Goal: Answer question/provide support: Share knowledge or assist other users

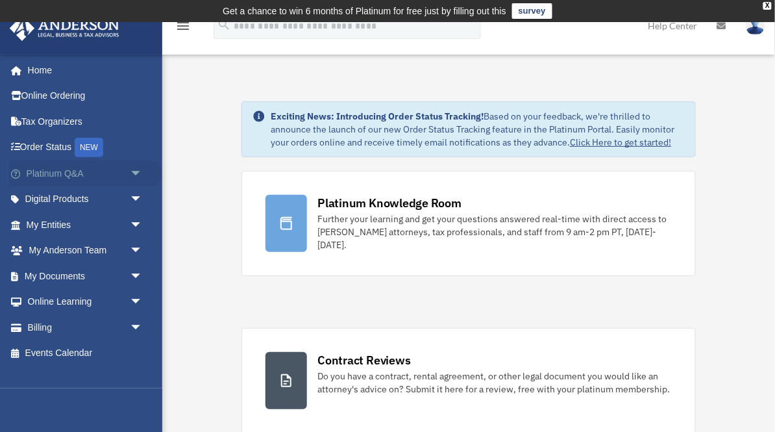
click at [135, 171] on span "arrow_drop_down" at bounding box center [143, 173] width 26 height 27
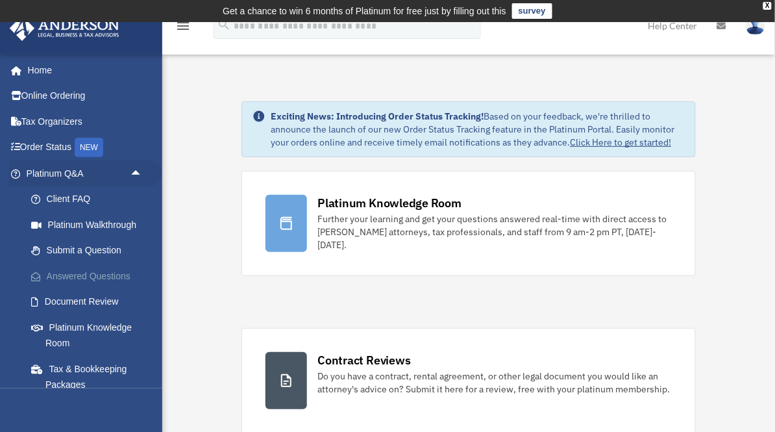
click at [89, 277] on link "Answered Questions" at bounding box center [90, 276] width 144 height 26
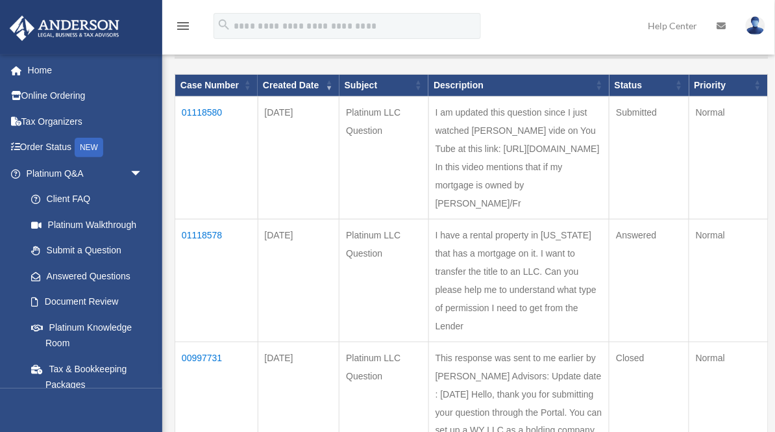
scroll to position [158, 0]
click at [208, 229] on td "01118578" at bounding box center [216, 280] width 83 height 123
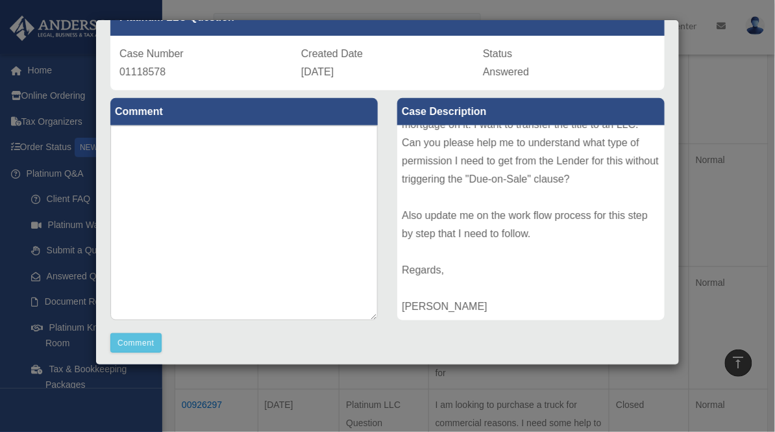
scroll to position [0, 0]
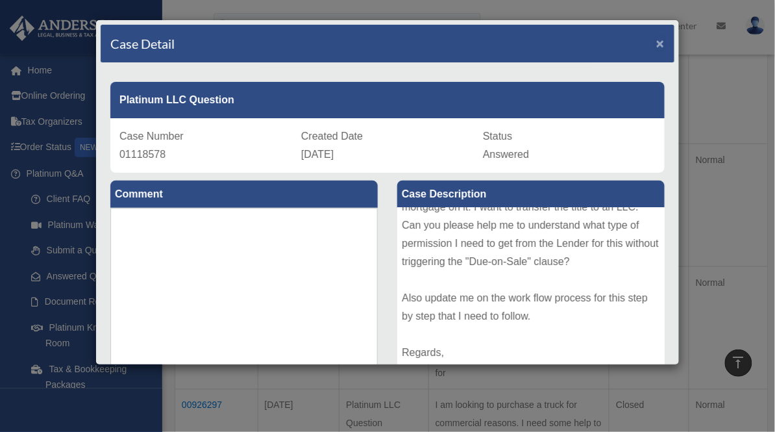
click at [664, 44] on span "×" at bounding box center [660, 43] width 8 height 15
